Goal: Navigation & Orientation: Find specific page/section

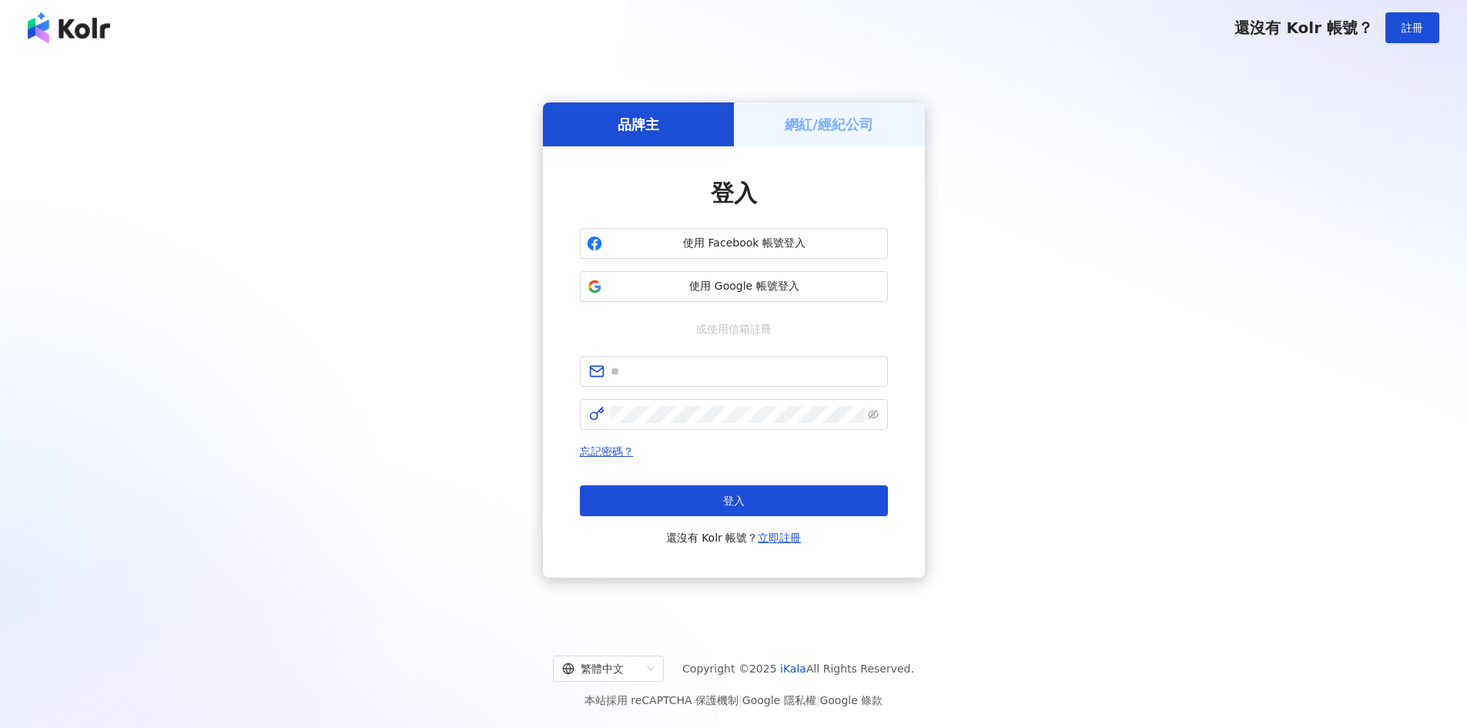
click at [100, 31] on img at bounding box center [69, 27] width 82 height 31
click at [763, 292] on span "使用 Google 帳號登入" at bounding box center [744, 286] width 273 height 15
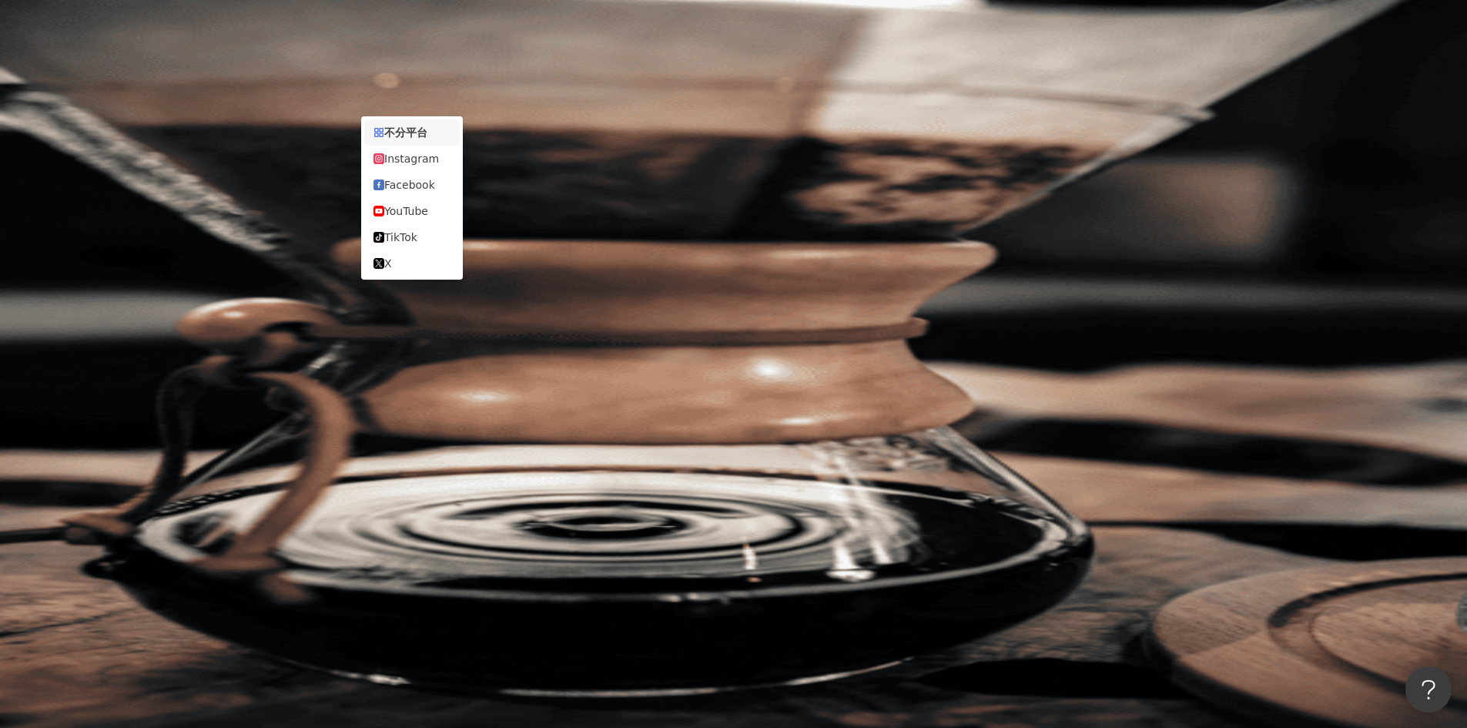
click at [245, 84] on div "不分平台" at bounding box center [218, 75] width 54 height 25
